Goal: Obtain resource: Obtain resource

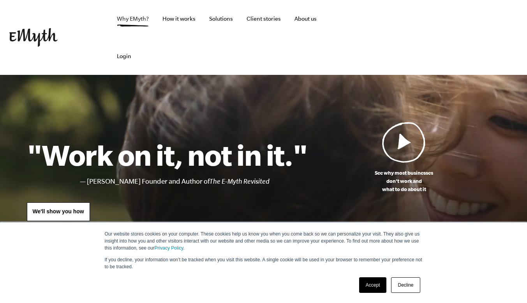
click at [143, 19] on link "Why EMyth?" at bounding box center [133, 18] width 44 height 37
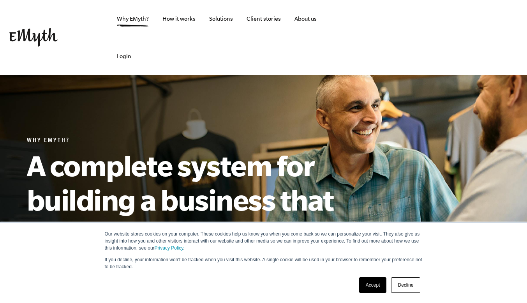
click at [415, 288] on link "Decline" at bounding box center [405, 285] width 29 height 16
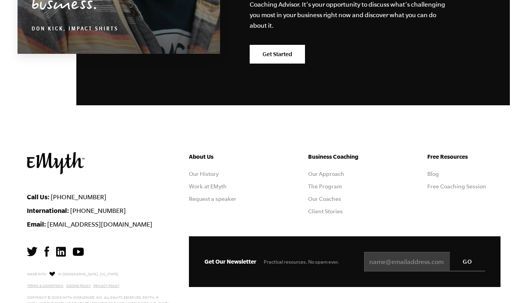
scroll to position [2503, 0]
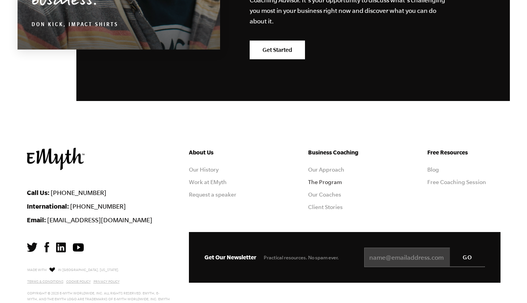
click at [323, 179] on link "The Program" at bounding box center [325, 182] width 34 height 6
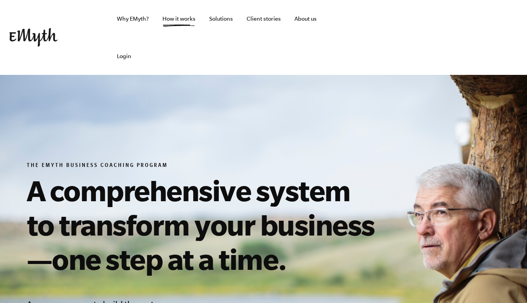
click at [231, 53] on link "Program Roadmap" at bounding box center [233, 51] width 49 height 6
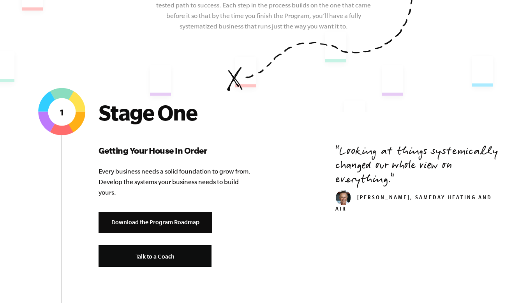
scroll to position [254, 0]
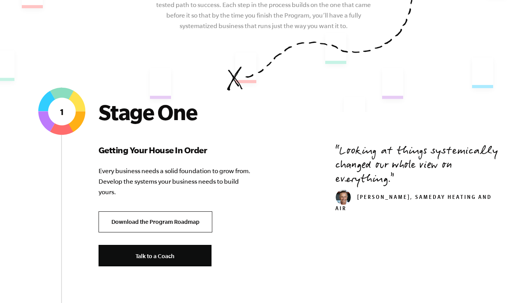
click at [182, 211] on link "Download the Program Roadmap" at bounding box center [156, 221] width 114 height 21
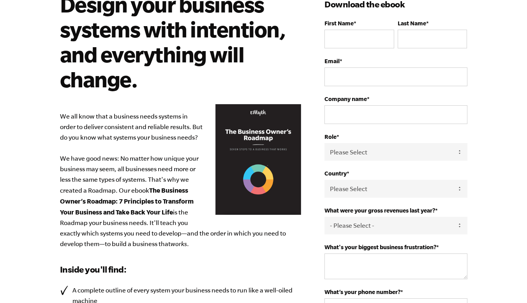
scroll to position [69, 0]
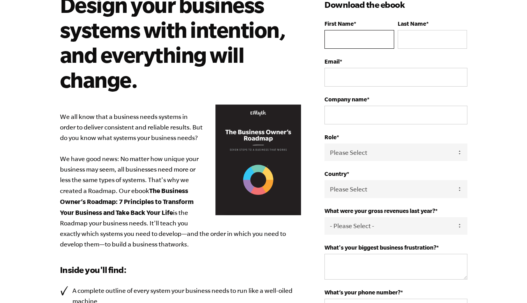
click at [345, 47] on input "First Name *" at bounding box center [359, 39] width 69 height 19
type input "Jason"
type input "LaPoint"
type input "Jason@JC-Built.com"
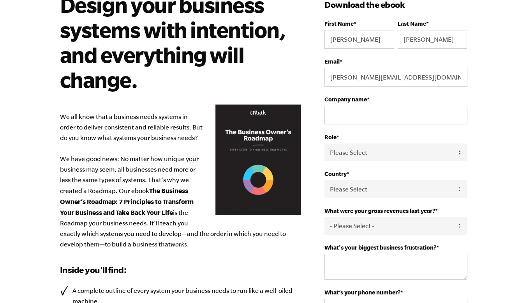
select select "United States"
type input "17048073359"
click at [371, 117] on input "Company name *" at bounding box center [396, 115] width 143 height 19
type input "JC Built"
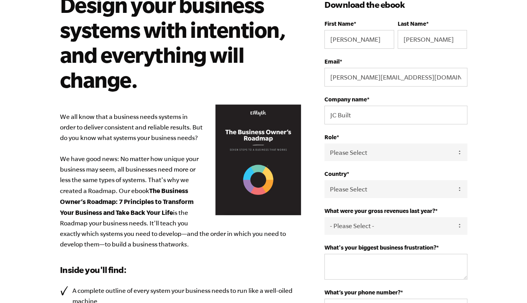
click at [363, 142] on div "Role * Please Select Owner Partner / Co-Owner Executive Employee / Other" at bounding box center [396, 147] width 143 height 27
click at [363, 149] on select "Please Select Owner Partner / Co-Owner Executive Employee / Other" at bounding box center [396, 152] width 143 height 18
select select "Owner"
click at [325, 144] on select "Please Select Owner Partner / Co-Owner Executive Employee / Other" at bounding box center [396, 152] width 143 height 18
click at [364, 231] on select "- Please Select - 0-75K 76-150K 151-275K 276-500K 501-750K 751-1M 1-2.5M 2.5-5M…" at bounding box center [396, 226] width 143 height 18
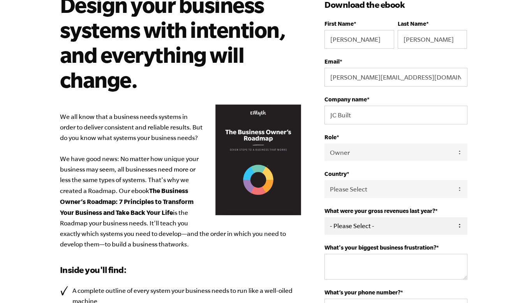
select select "0-75K"
click at [325, 218] on select "- Please Select - 0-75K 76-150K 151-275K 276-500K 501-750K 751-1M 1-2.5M 2.5-5M…" at bounding box center [396, 226] width 143 height 18
click at [490, 208] on body "Design your business systems with intention, and everything will change. We all…" at bounding box center [263, 82] width 527 height 303
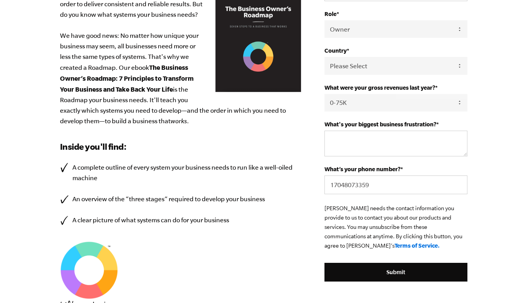
scroll to position [193, 0]
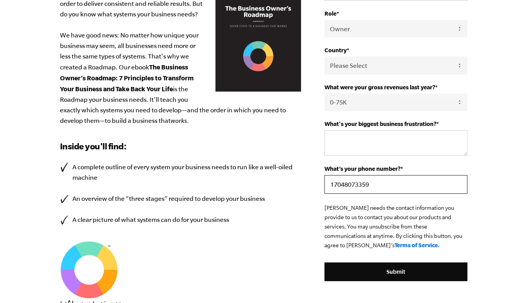
click at [335, 185] on input "17048073359" at bounding box center [396, 184] width 143 height 19
type input "7048073359"
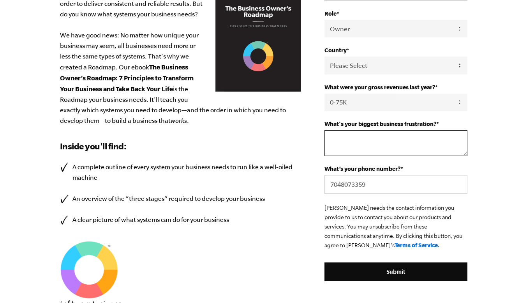
click at [348, 140] on textarea "What's your biggest business frustration? *" at bounding box center [396, 143] width 143 height 26
type textarea "C"
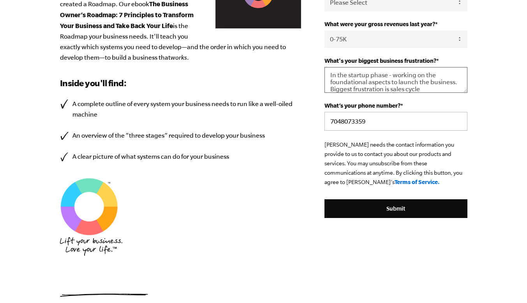
scroll to position [257, 0]
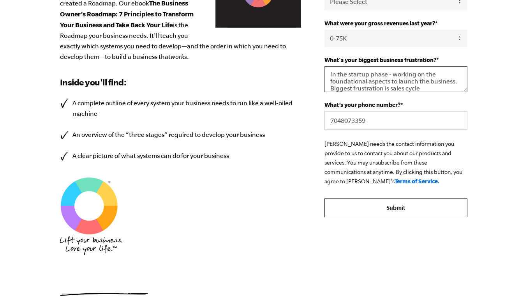
type textarea "In the startup phase - working on the foundational aspects to launch the busine…"
click at [385, 210] on input "Submit" at bounding box center [396, 207] width 143 height 19
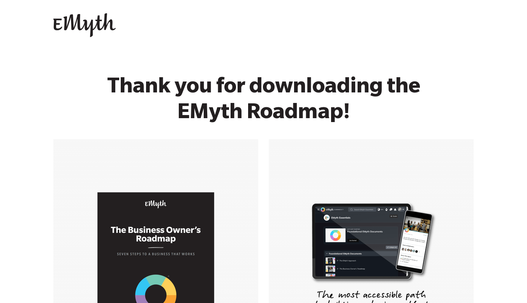
click at [452, 26] on div at bounding box center [260, 26] width 415 height 26
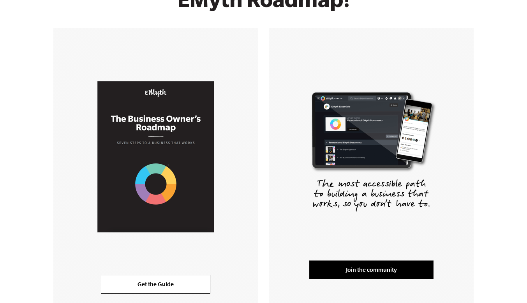
scroll to position [187, 0]
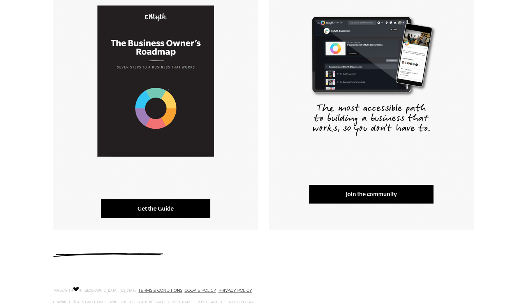
click at [169, 211] on link "Get the Guide" at bounding box center [155, 208] width 109 height 19
